Goal: Information Seeking & Learning: Find specific fact

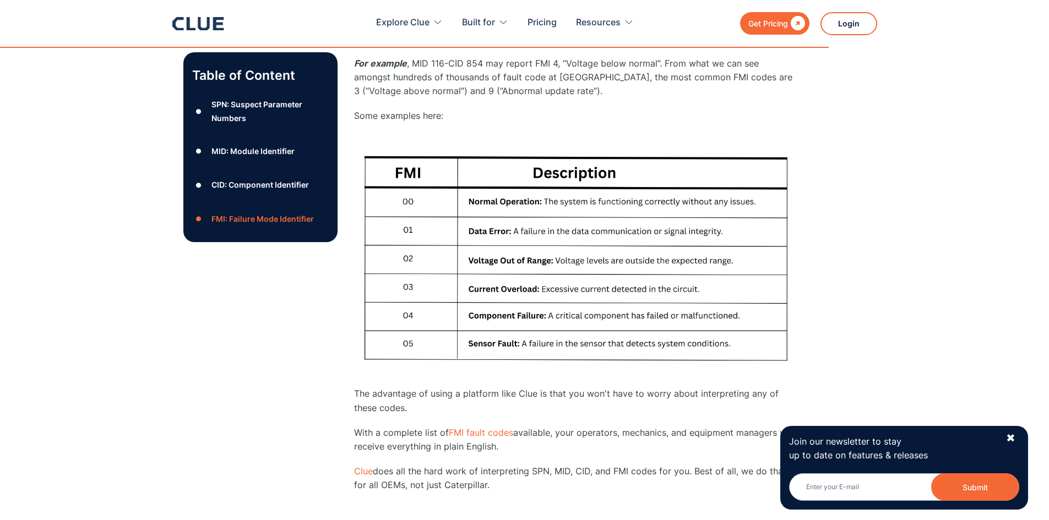
scroll to position [1762, 0]
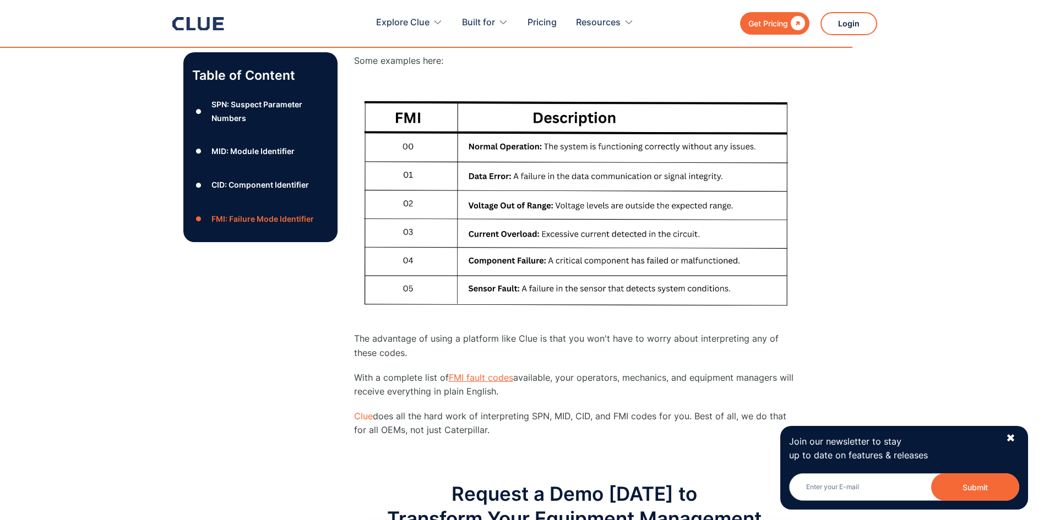
click at [509, 382] on link "FMI fault codes" at bounding box center [481, 377] width 64 height 11
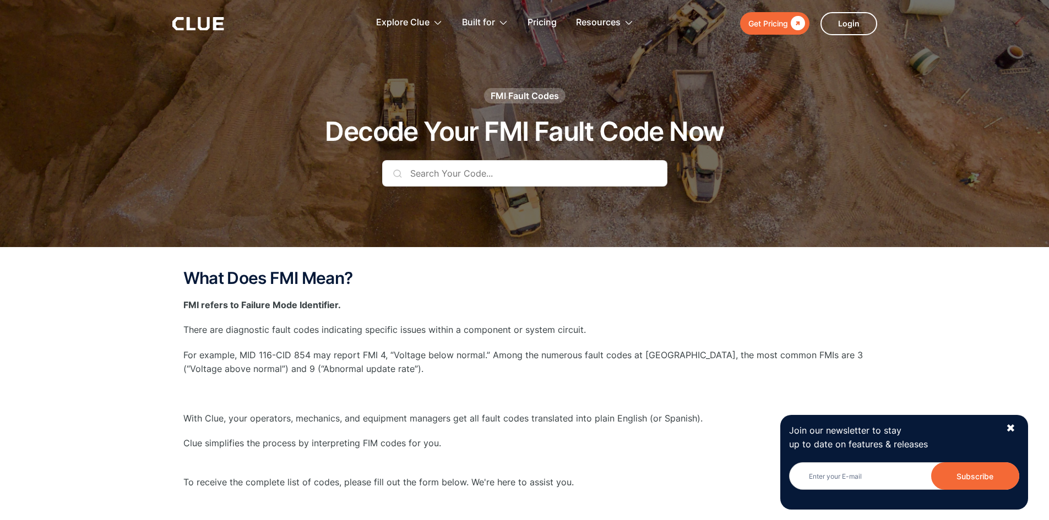
click at [487, 172] on input "text" at bounding box center [524, 173] width 285 height 26
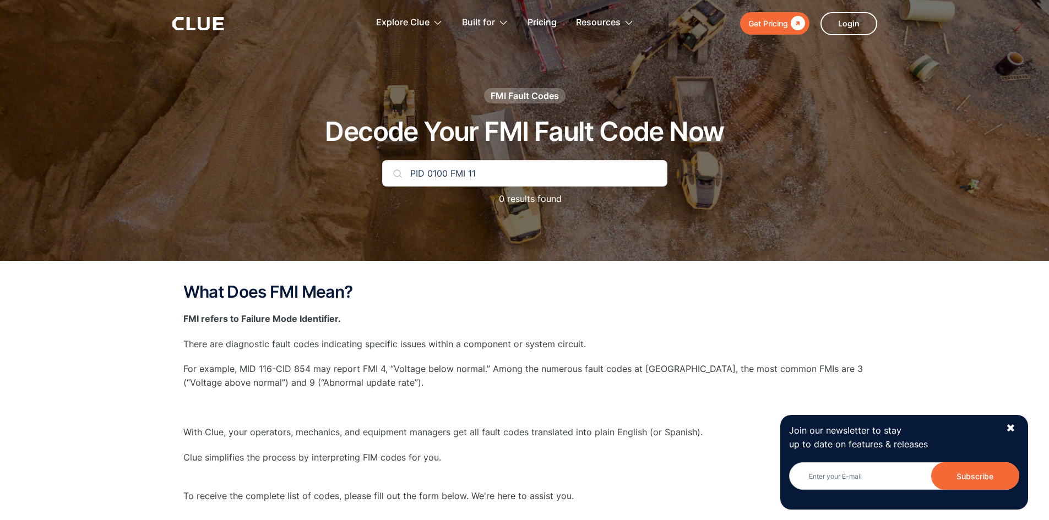
drag, startPoint x: 514, startPoint y: 172, endPoint x: 378, endPoint y: 178, distance: 135.6
click at [381, 181] on div "FMI Fault Codes Decode Your FMI Fault Code Now PID 0100 FMI 11 0 results found" at bounding box center [525, 152] width 650 height 129
type input "F"
type input "P"
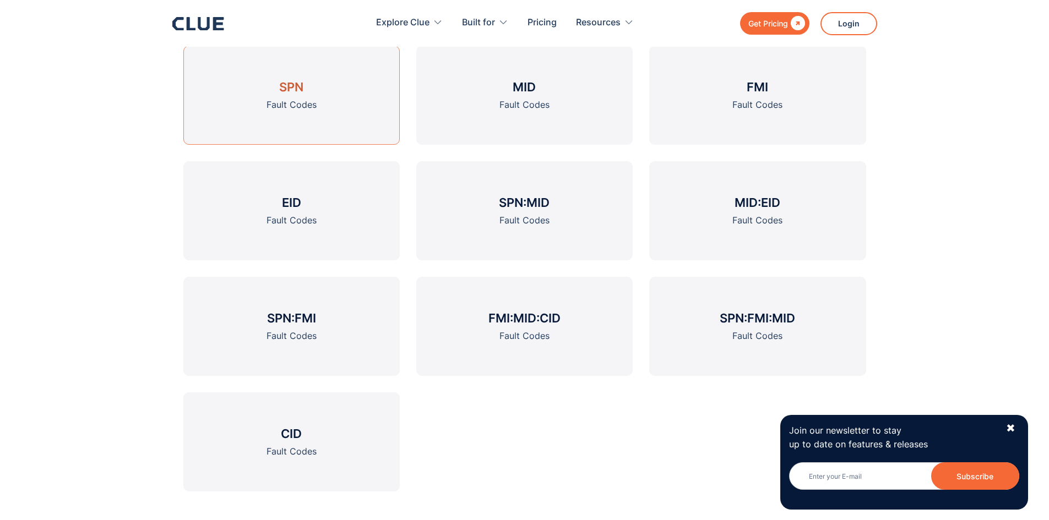
scroll to position [1377, 0]
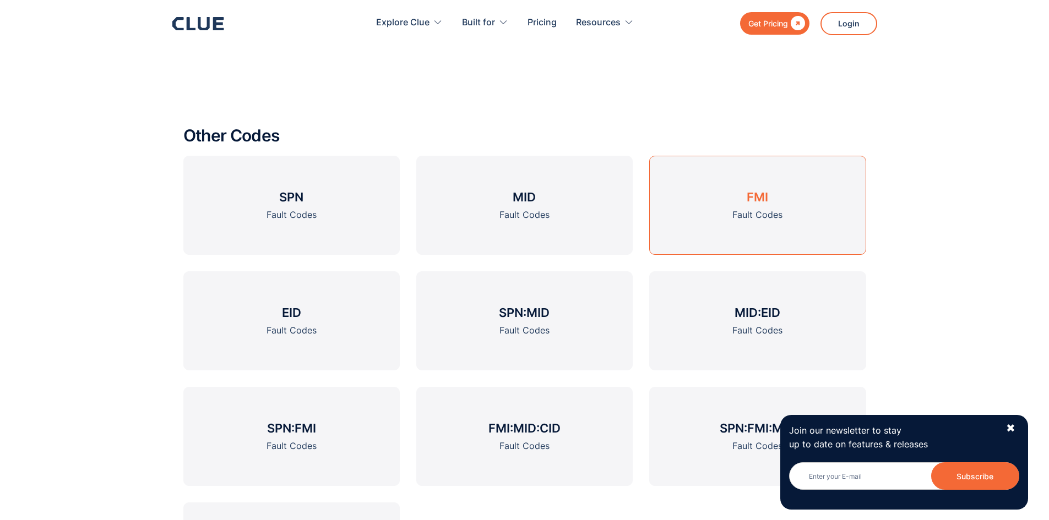
click at [761, 217] on div "Fault Codes" at bounding box center [757, 215] width 50 height 14
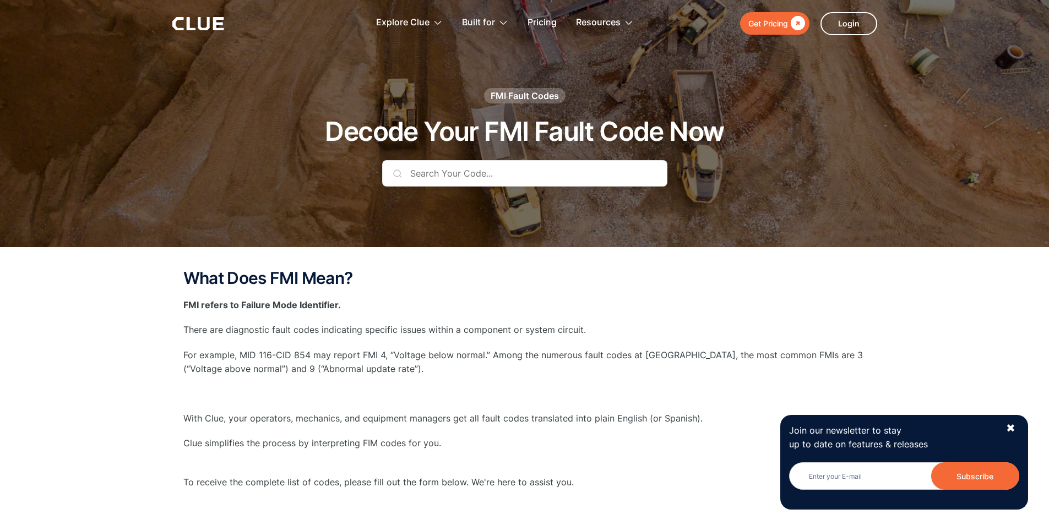
click at [480, 168] on input "text" at bounding box center [524, 173] width 285 height 26
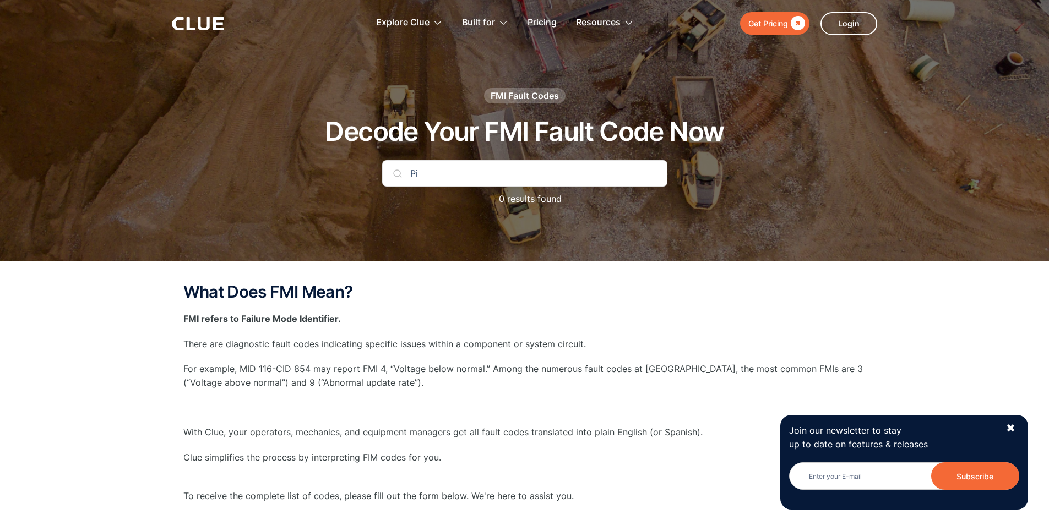
type input "P"
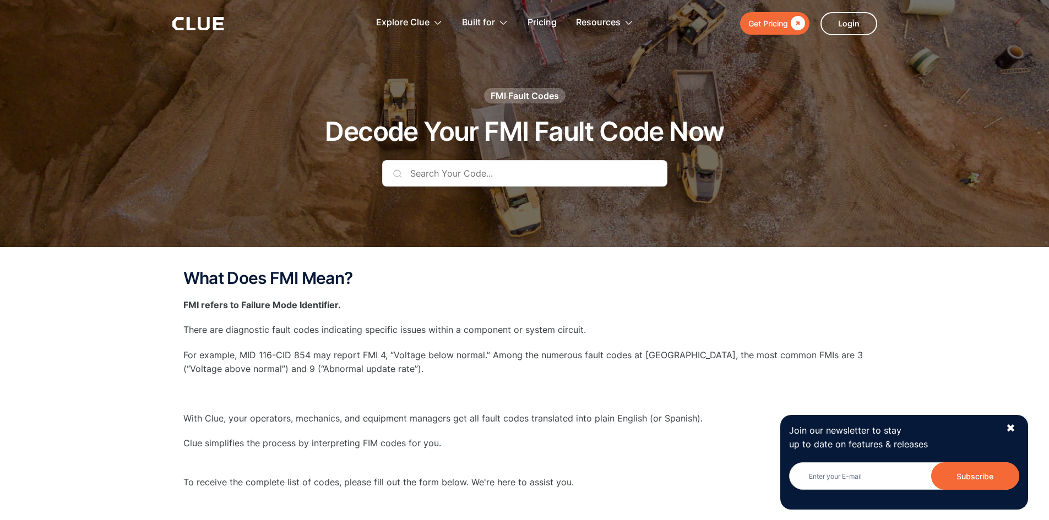
click at [460, 175] on input "text" at bounding box center [524, 173] width 285 height 26
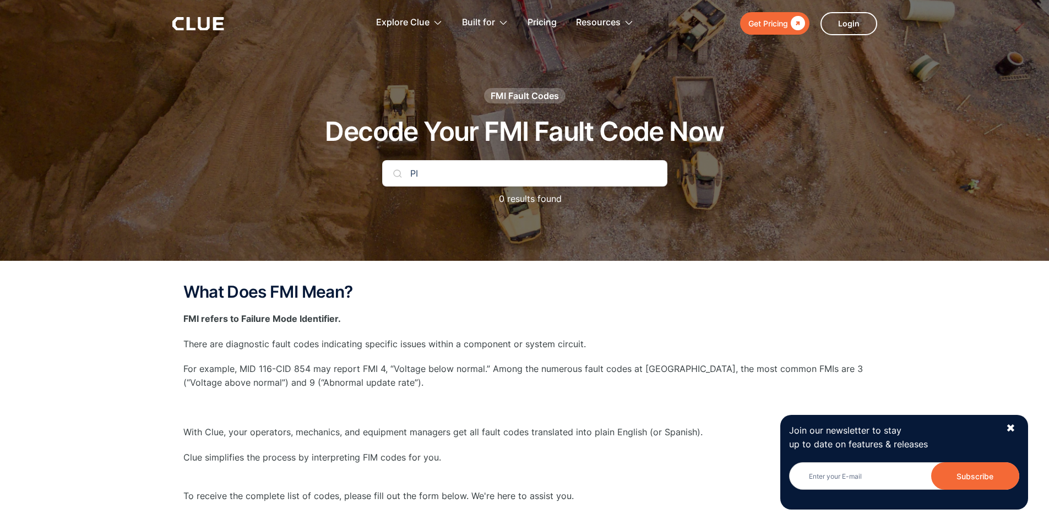
type input "P"
type input "1"
type input "0"
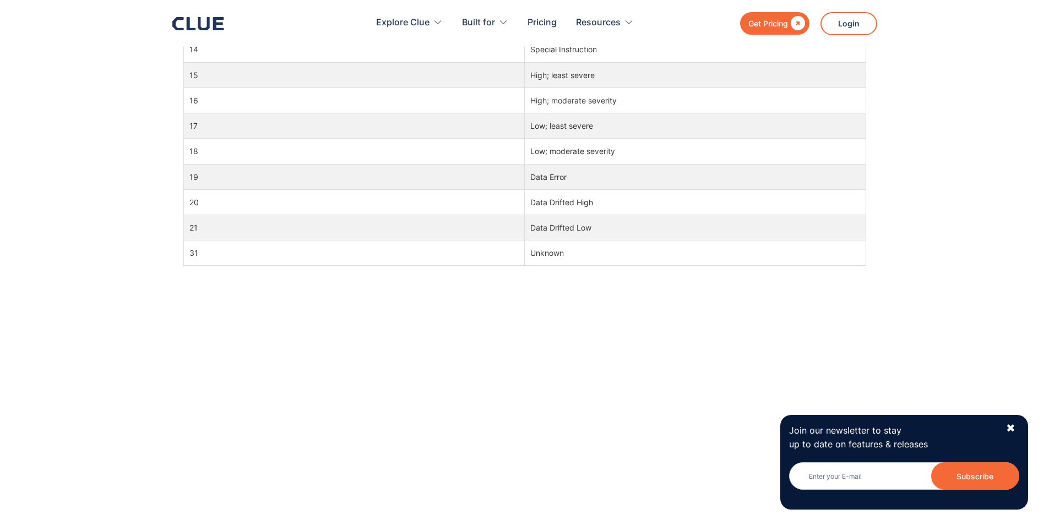
scroll to position [1432, 0]
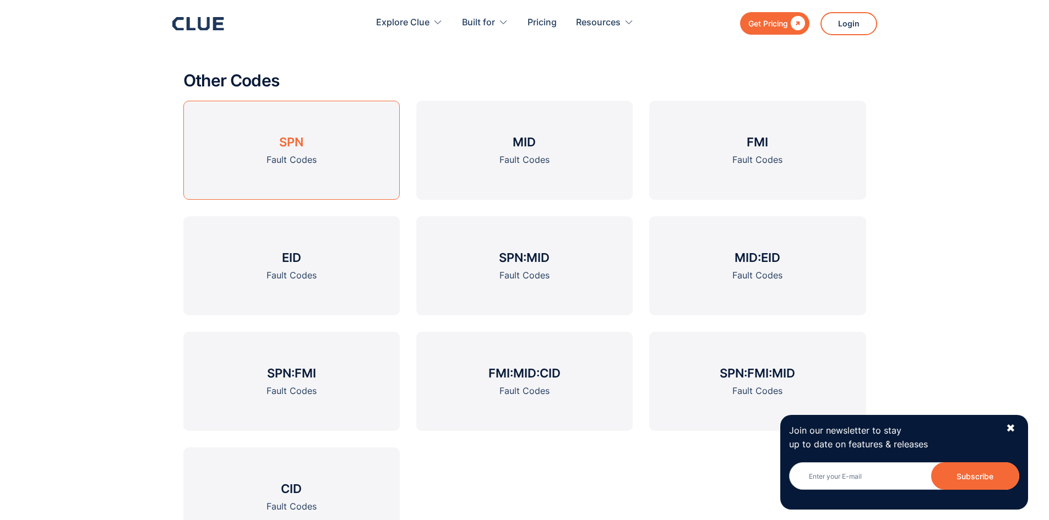
click at [336, 155] on link "SPN Fault Codes" at bounding box center [291, 150] width 216 height 99
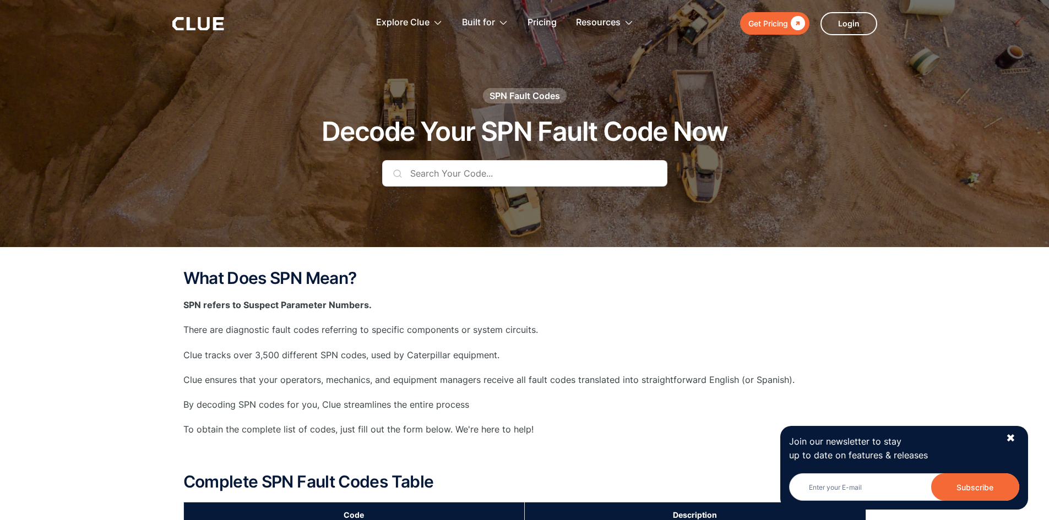
click at [488, 166] on input "text" at bounding box center [524, 173] width 285 height 26
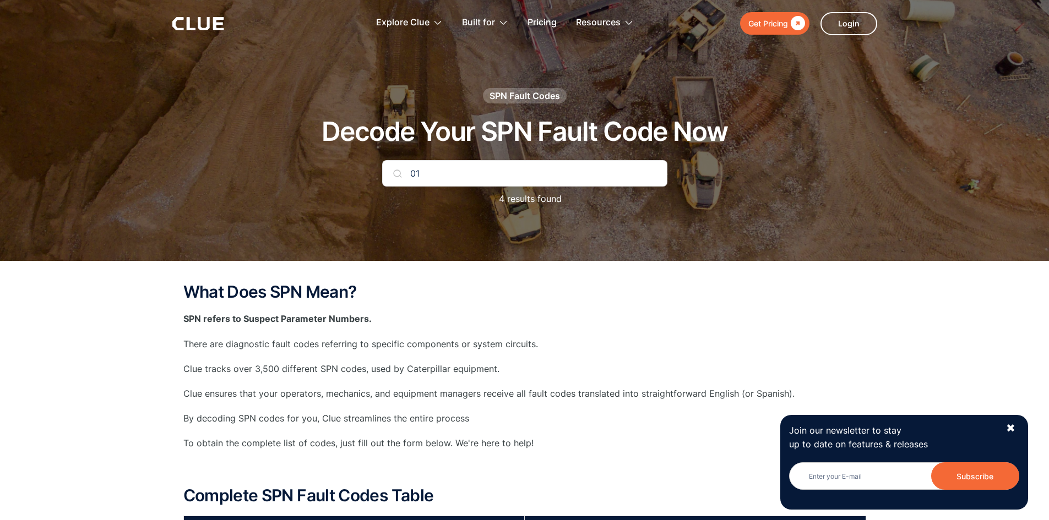
type input "0"
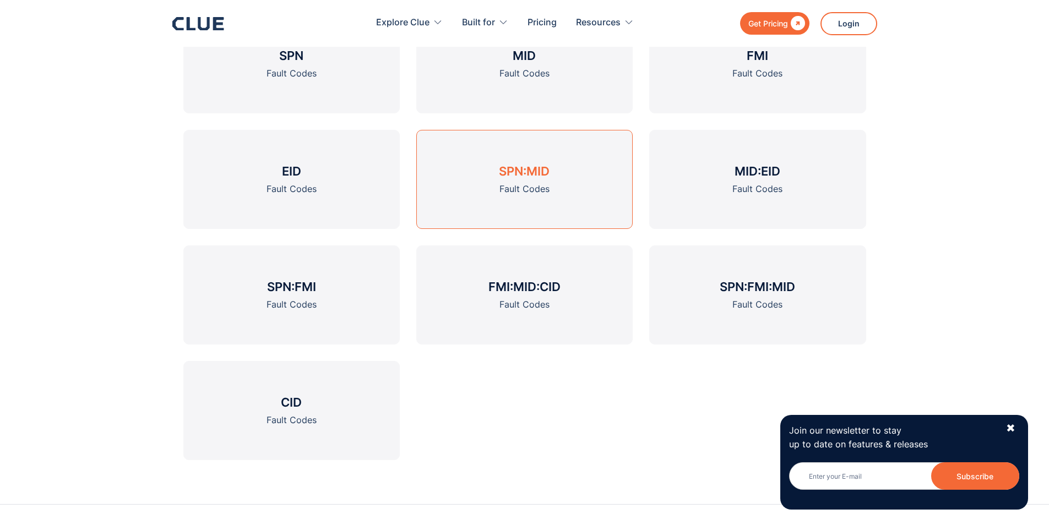
scroll to position [1330, 0]
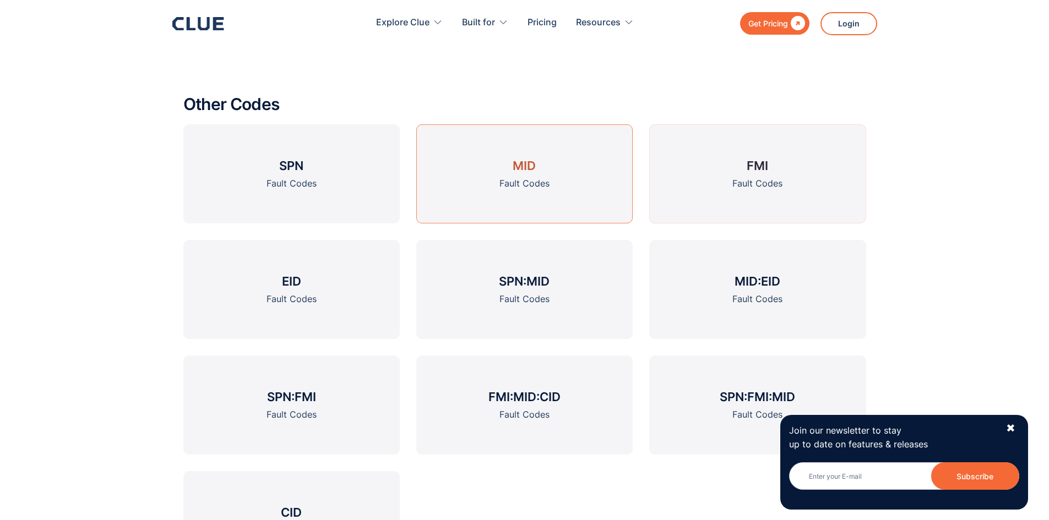
click at [502, 154] on link "MID Fault Codes" at bounding box center [524, 173] width 216 height 99
click at [648, 180] on div "SPN Fault Codes MID Fault Codes FMI Fault Codes EID Fault Codes SPN:MID Fault C…" at bounding box center [524, 347] width 683 height 446
click at [557, 159] on link "MID Fault Codes" at bounding box center [524, 173] width 216 height 99
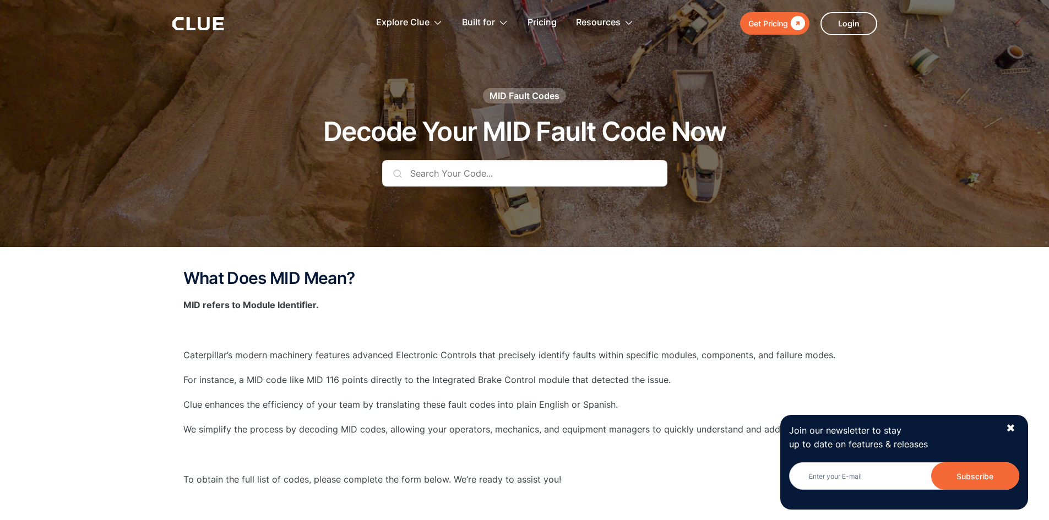
click at [506, 164] on input "text" at bounding box center [524, 173] width 285 height 26
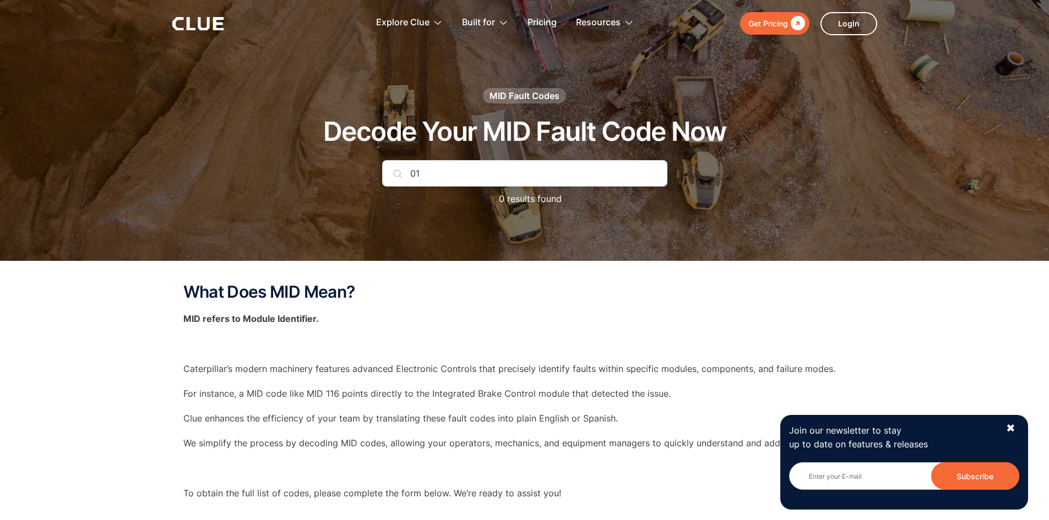
type input "0"
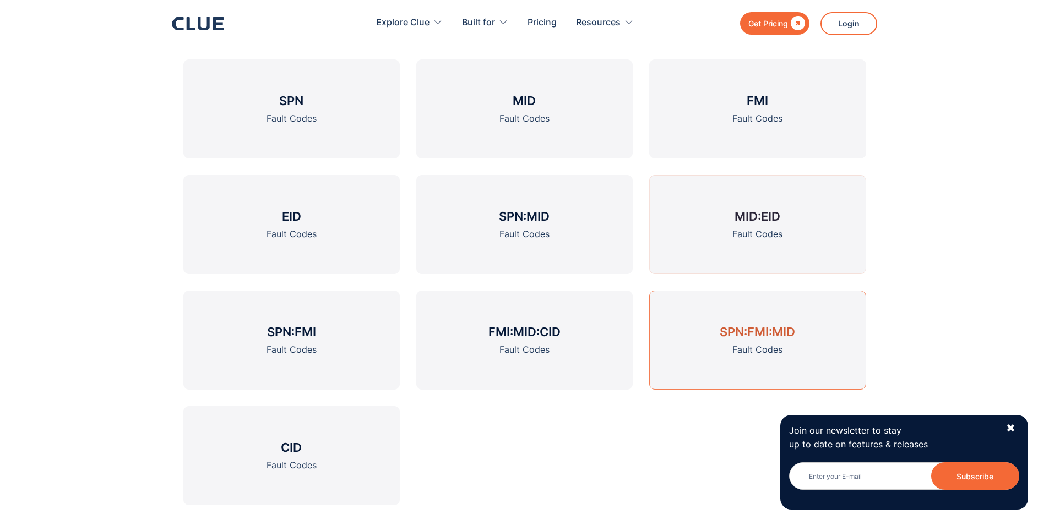
scroll to position [1340, 0]
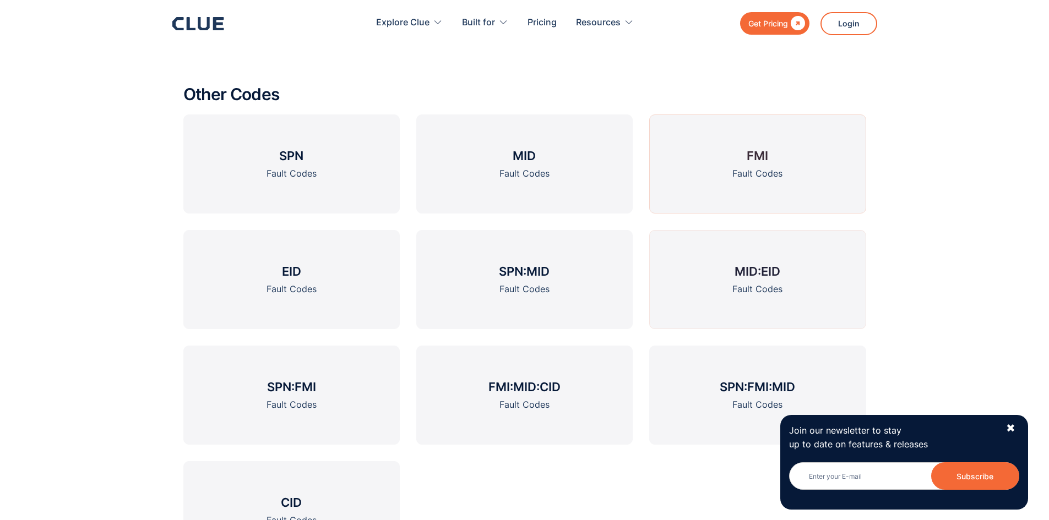
click at [730, 184] on link "FMI Fault Codes" at bounding box center [757, 164] width 216 height 99
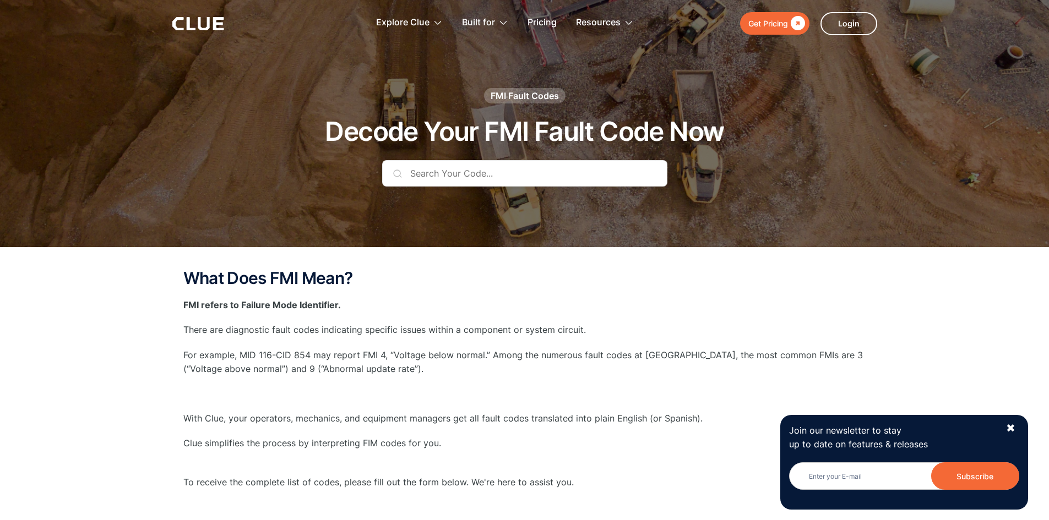
click at [498, 173] on input "text" at bounding box center [524, 173] width 285 height 26
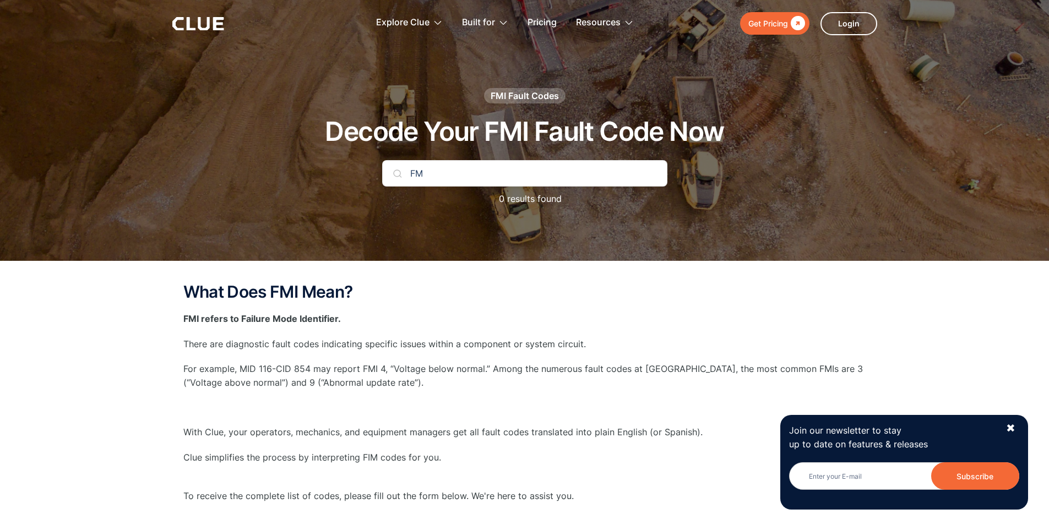
type input "F"
type input "11"
drag, startPoint x: 286, startPoint y: 127, endPoint x: 264, endPoint y: 123, distance: 21.8
click at [265, 123] on div "FMI Fault Codes Decode Your FMI Fault Code Now 11 1 results found" at bounding box center [525, 152] width 650 height 129
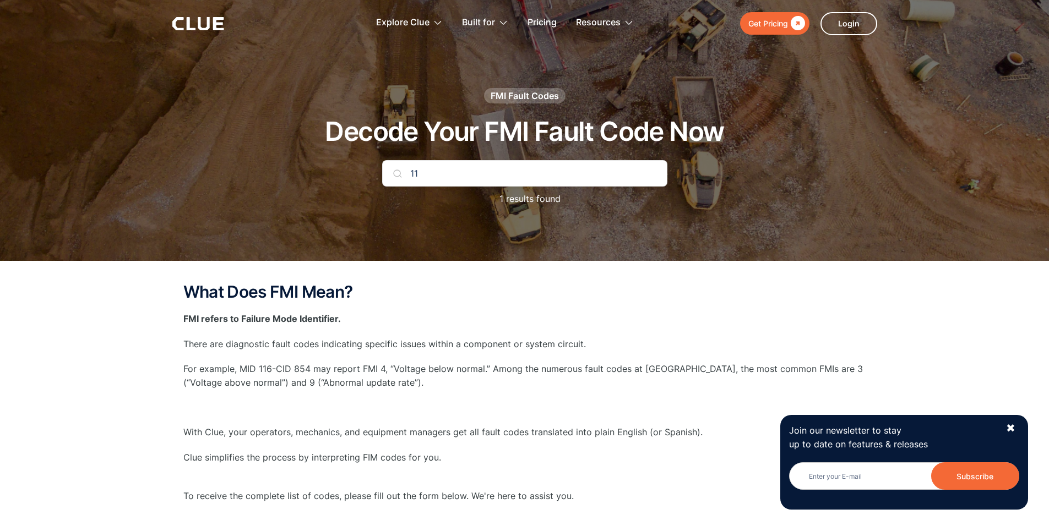
click at [503, 180] on input "11" at bounding box center [524, 173] width 285 height 26
drag, startPoint x: 357, startPoint y: 176, endPoint x: 291, endPoint y: 177, distance: 66.6
click at [291, 177] on div "FMI Fault Codes Decode Your FMI Fault Code Now 11 1 results found" at bounding box center [525, 152] width 650 height 129
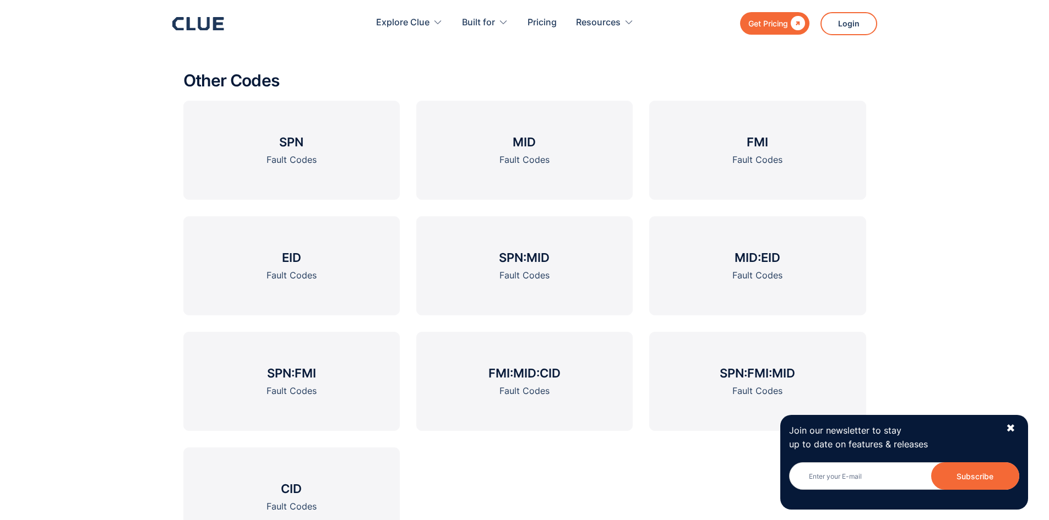
scroll to position [1542, 0]
